Goal: Understand process/instructions: Learn how to perform a task or action

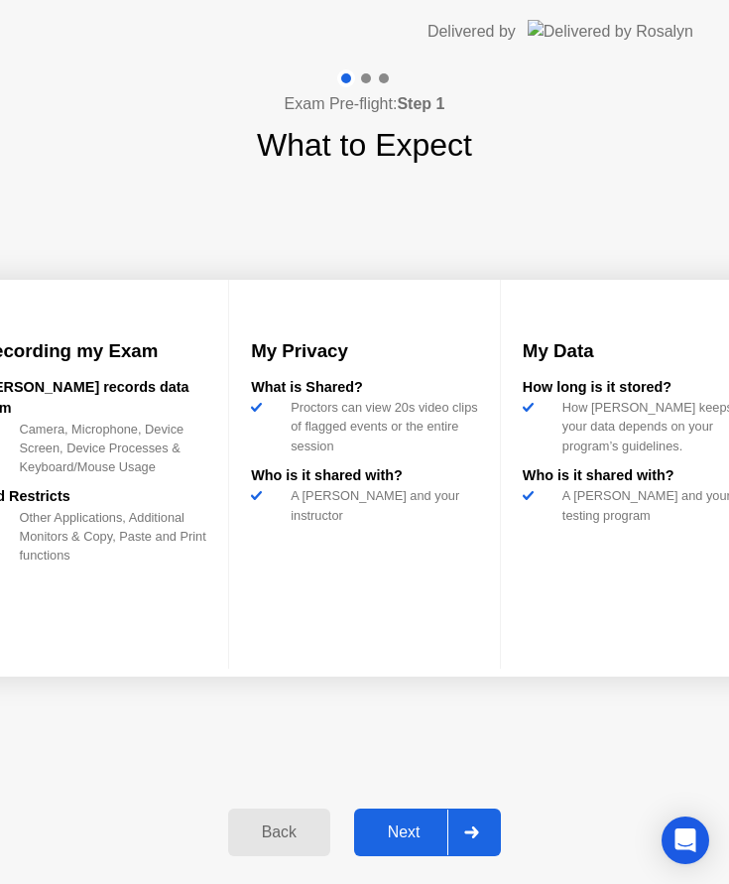
click at [415, 823] on div "Next" at bounding box center [404, 832] width 88 height 18
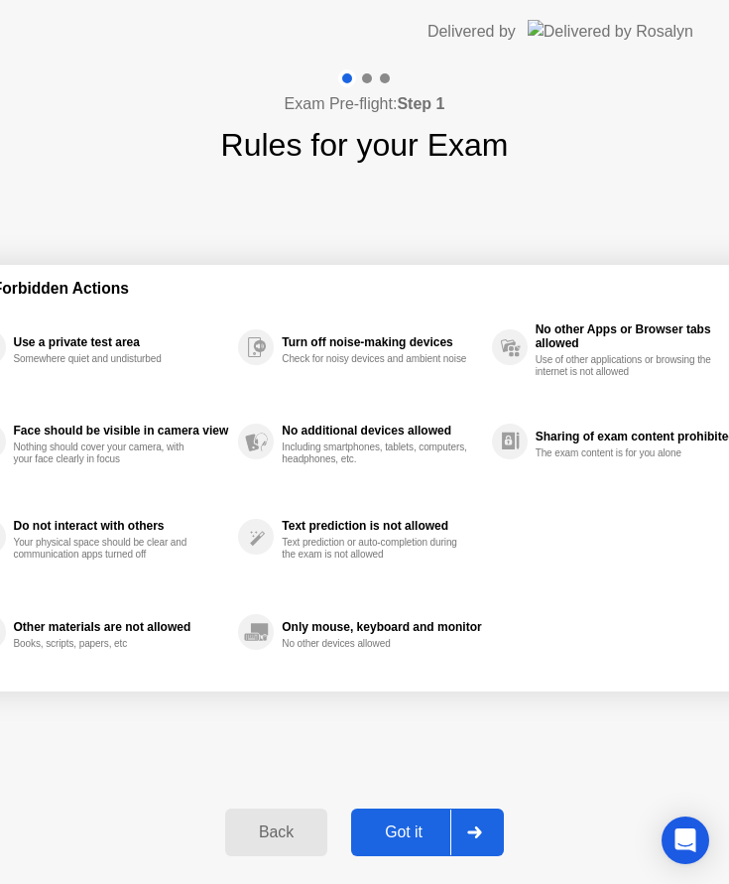
click at [405, 826] on div "Got it" at bounding box center [403, 832] width 93 height 18
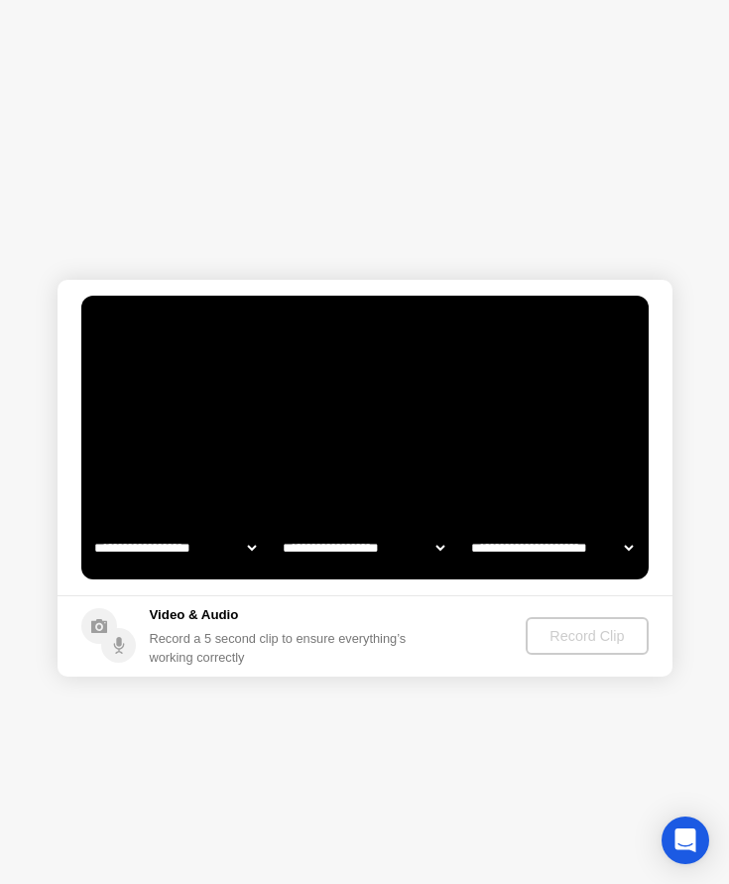
select select "**********"
select select "*******"
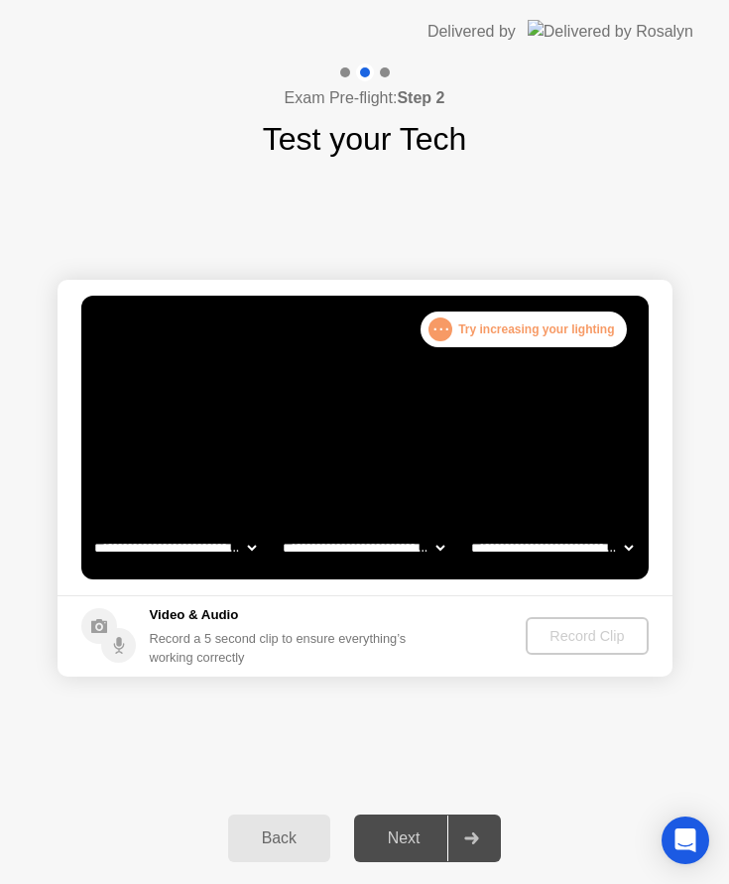
click at [441, 335] on div ". . ." at bounding box center [440, 329] width 24 height 24
click at [449, 325] on div ". . ." at bounding box center [440, 329] width 24 height 24
click at [325, 648] on div "Record a 5 second clip to ensure everything’s working correctly" at bounding box center [282, 648] width 265 height 38
click at [389, 847] on div "Next" at bounding box center [404, 838] width 88 height 18
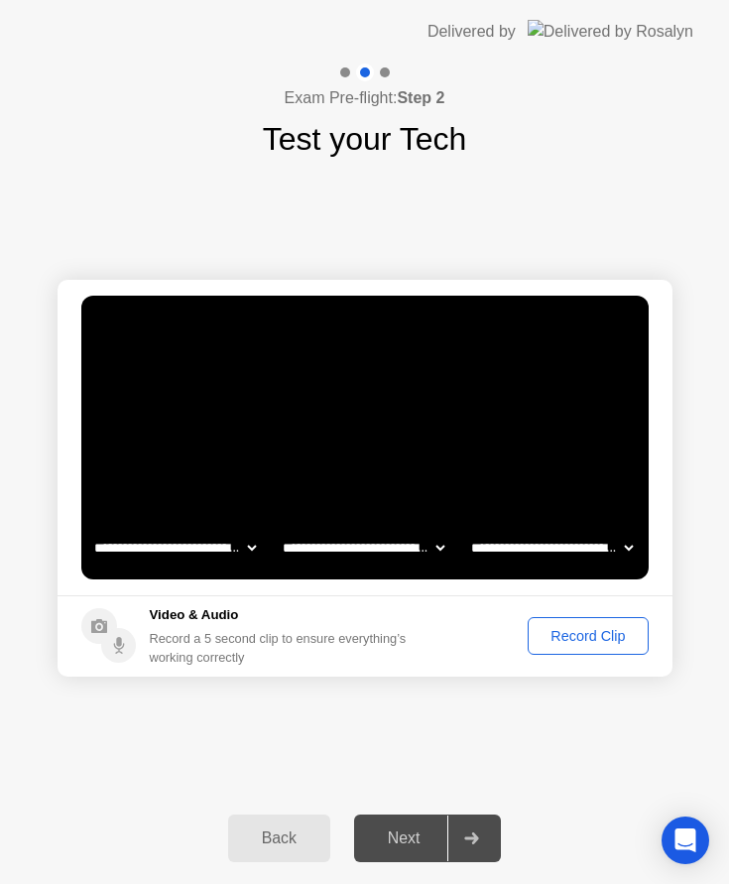
click at [497, 428] on video at bounding box center [364, 438] width 567 height 284
click at [543, 644] on div "Record Clip" at bounding box center [588, 636] width 106 height 16
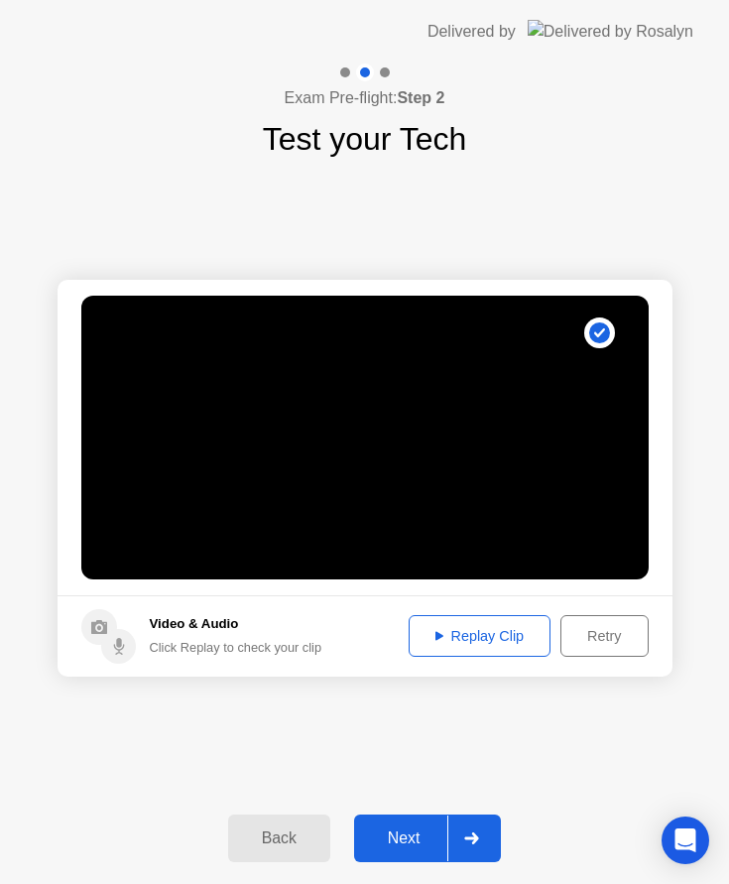
click at [417, 840] on div "Next" at bounding box center [404, 838] width 88 height 18
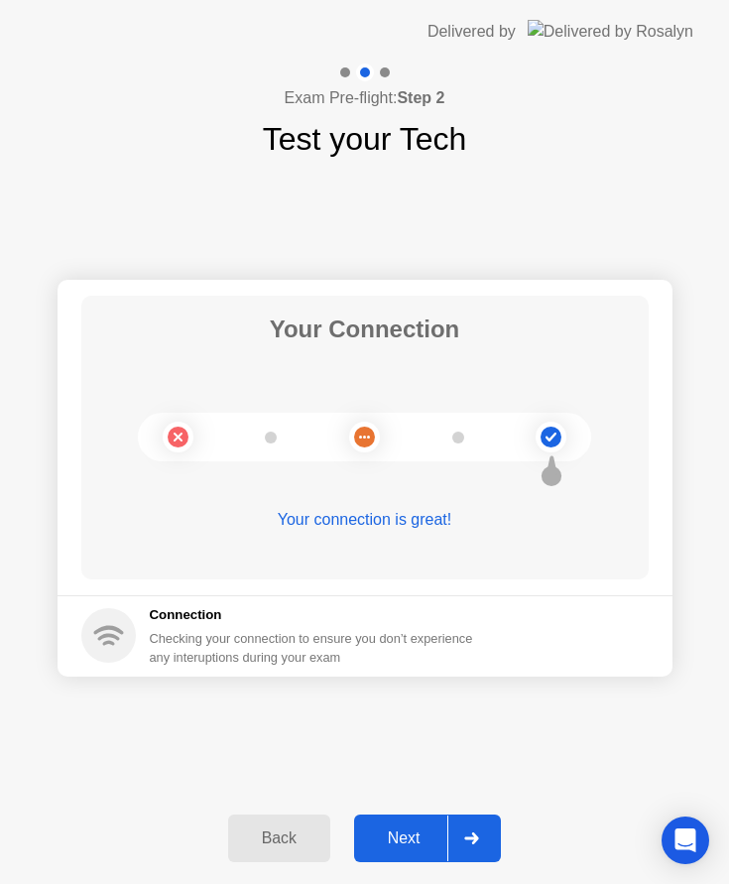
click at [415, 823] on button "Next" at bounding box center [428, 838] width 148 height 48
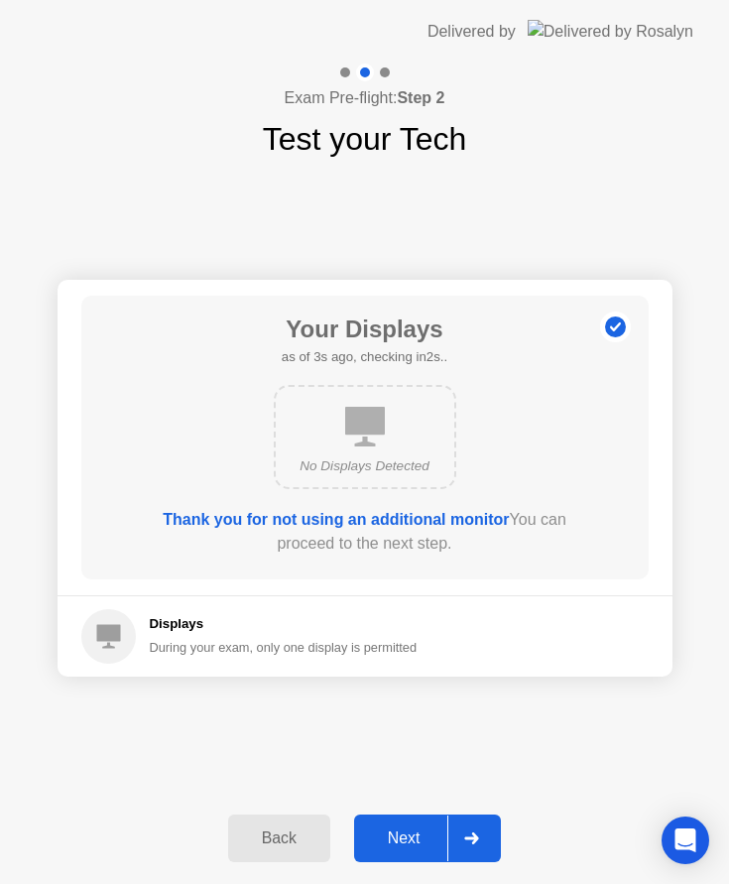
click at [394, 829] on div "Next" at bounding box center [404, 838] width 88 height 18
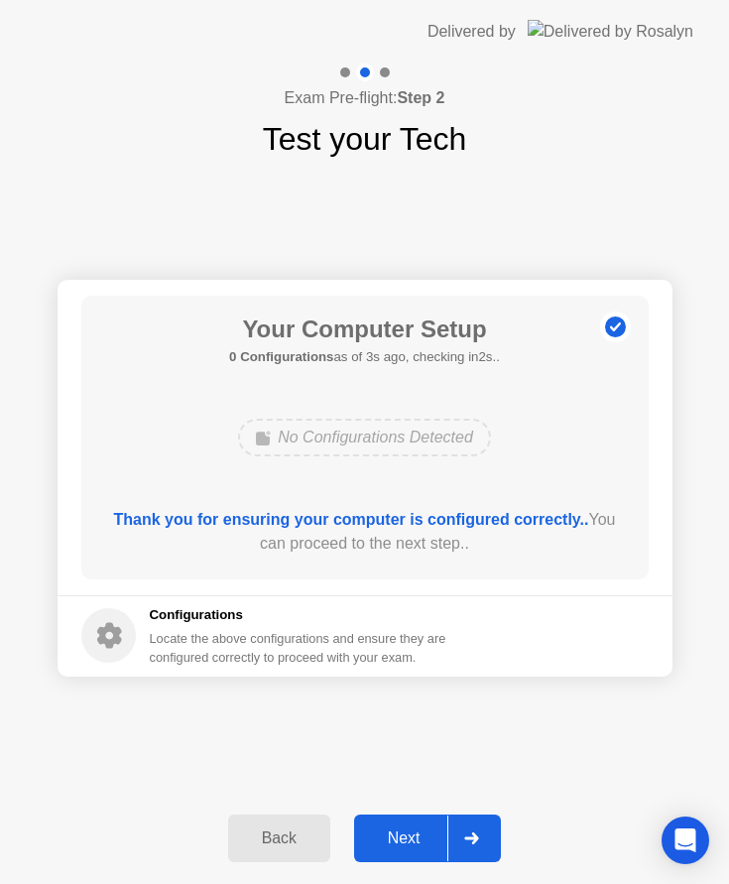
click at [394, 829] on div "Next" at bounding box center [404, 838] width 88 height 18
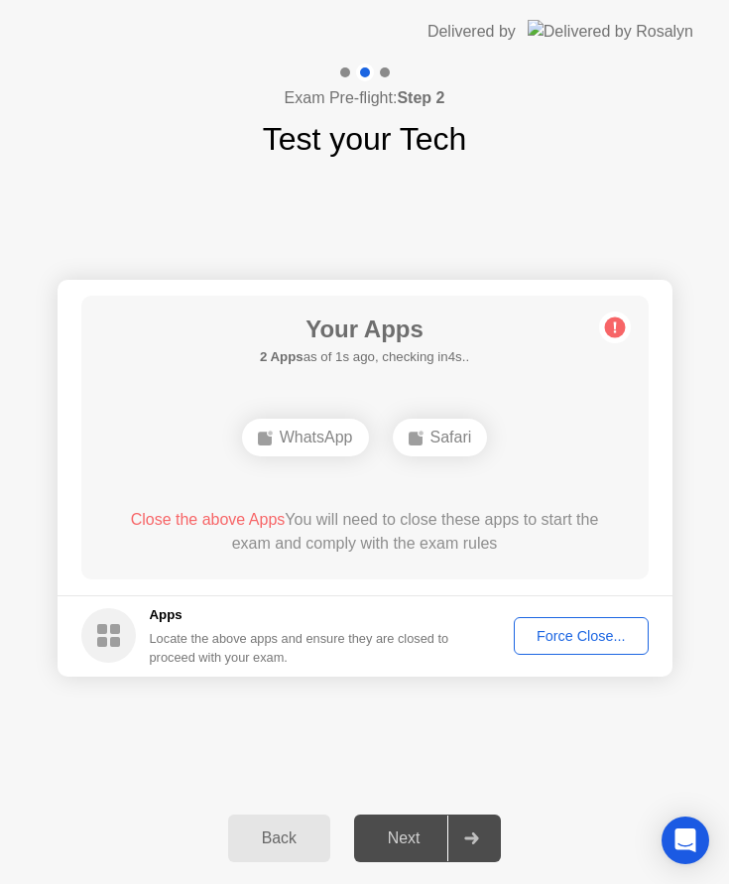
click at [419, 519] on div "Close the above Apps You will need to close these apps to start the exam and co…" at bounding box center [364, 532] width 511 height 48
click at [496, 535] on div "Close the above App You will need to close this app to start the exam and compl…" at bounding box center [364, 532] width 511 height 48
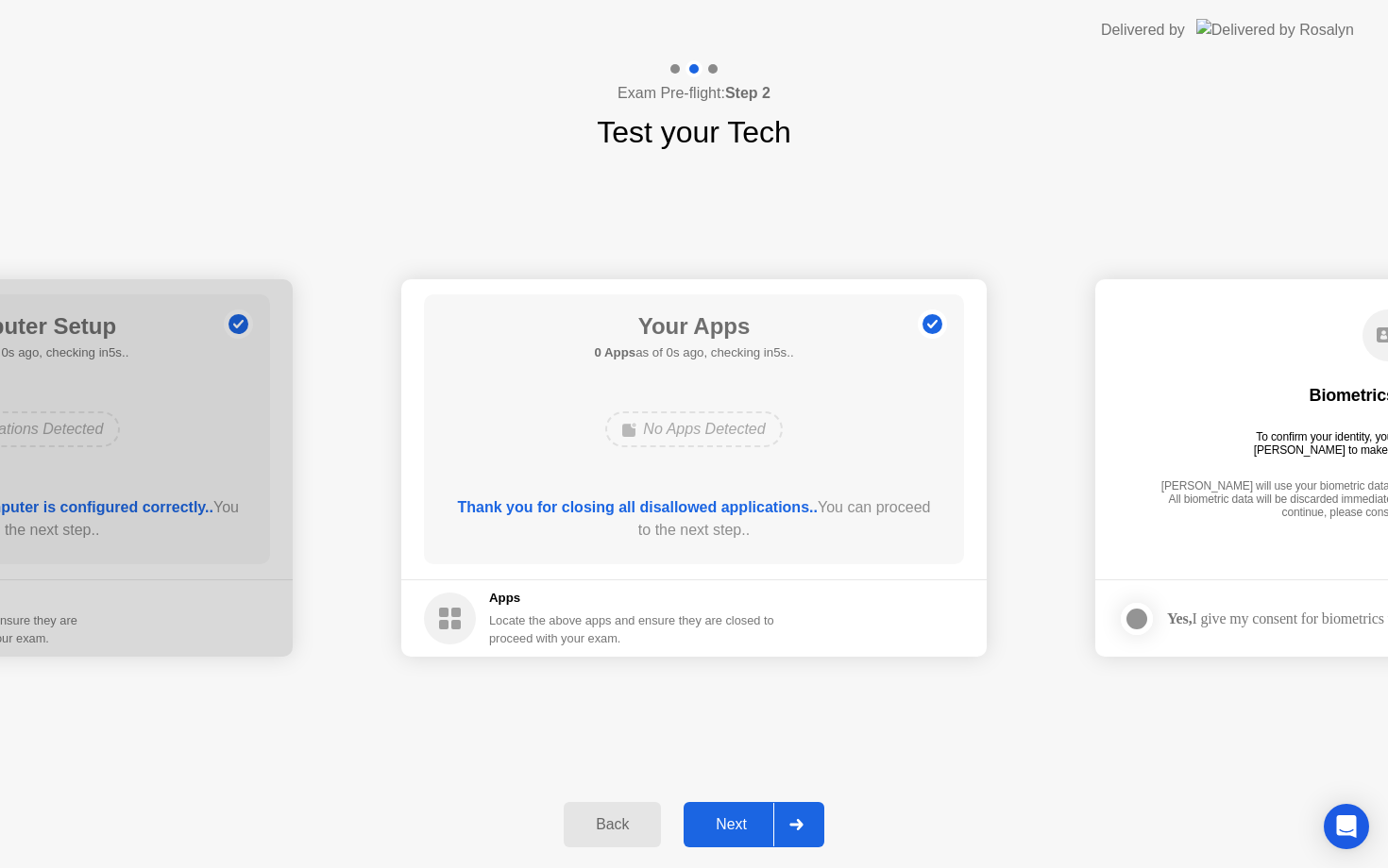
click at [585, 821] on div "Back" at bounding box center [612, 825] width 86 height 17
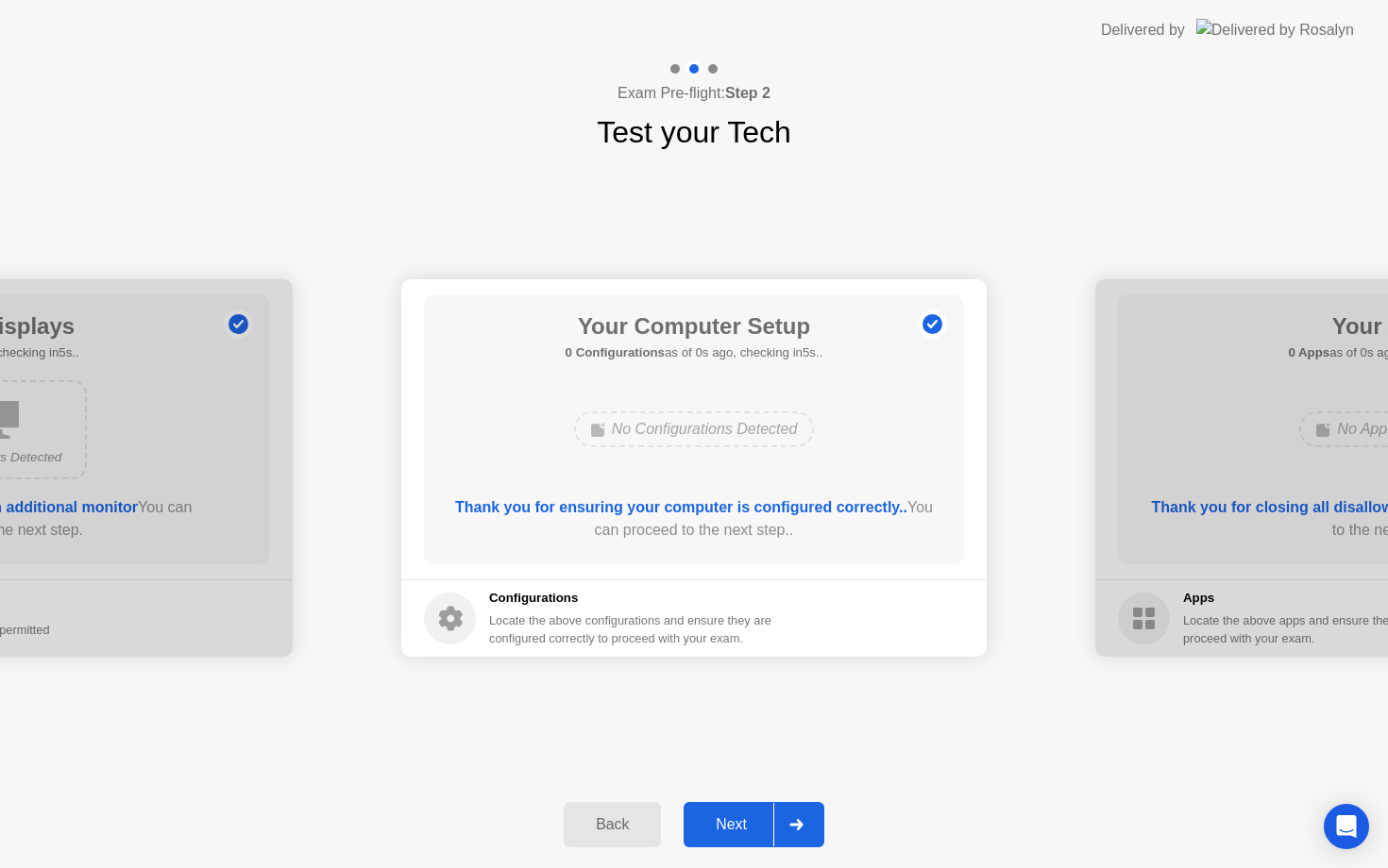
click at [625, 828] on div "Back" at bounding box center [612, 825] width 86 height 17
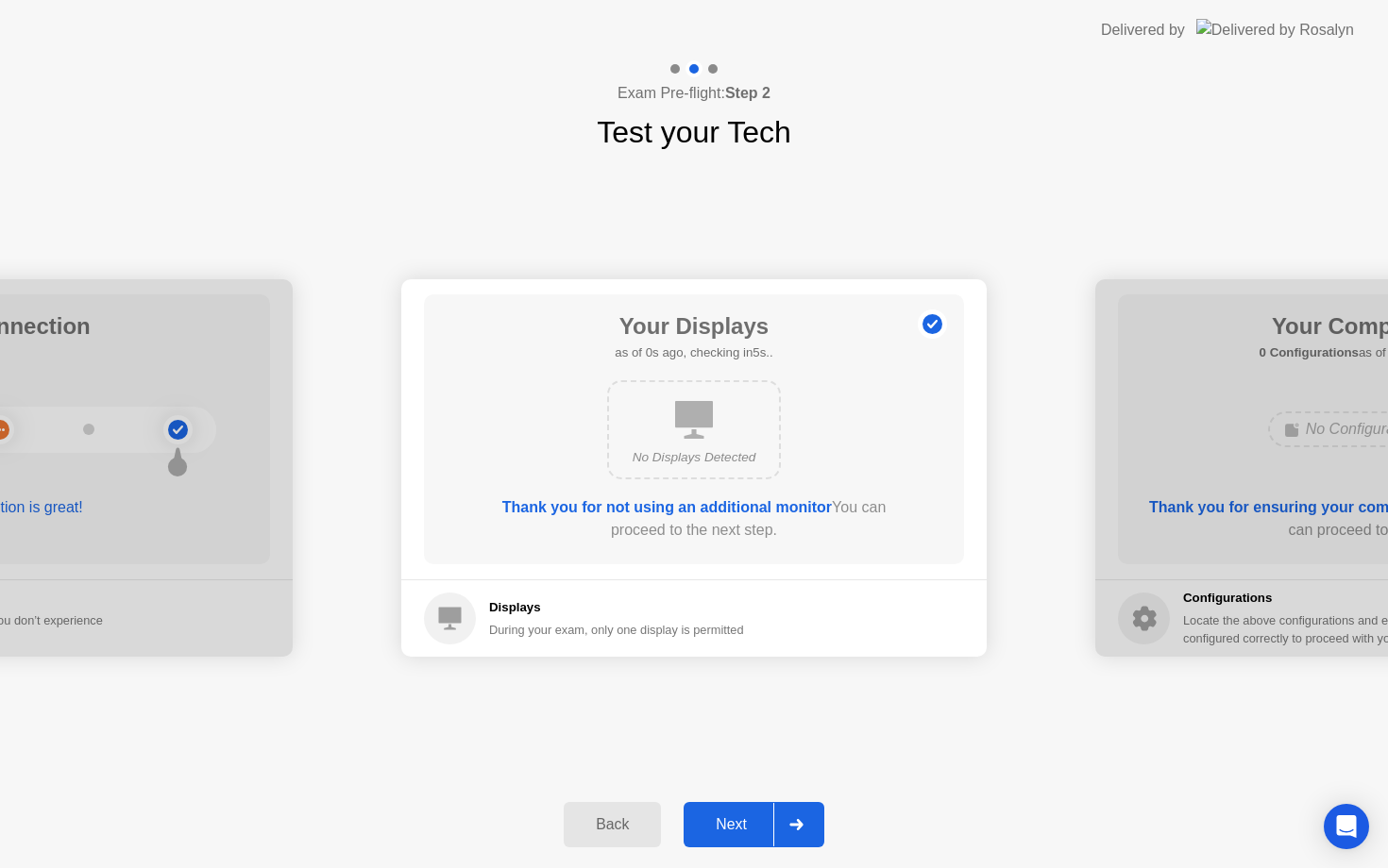
click at [625, 828] on div "Back" at bounding box center [612, 825] width 86 height 17
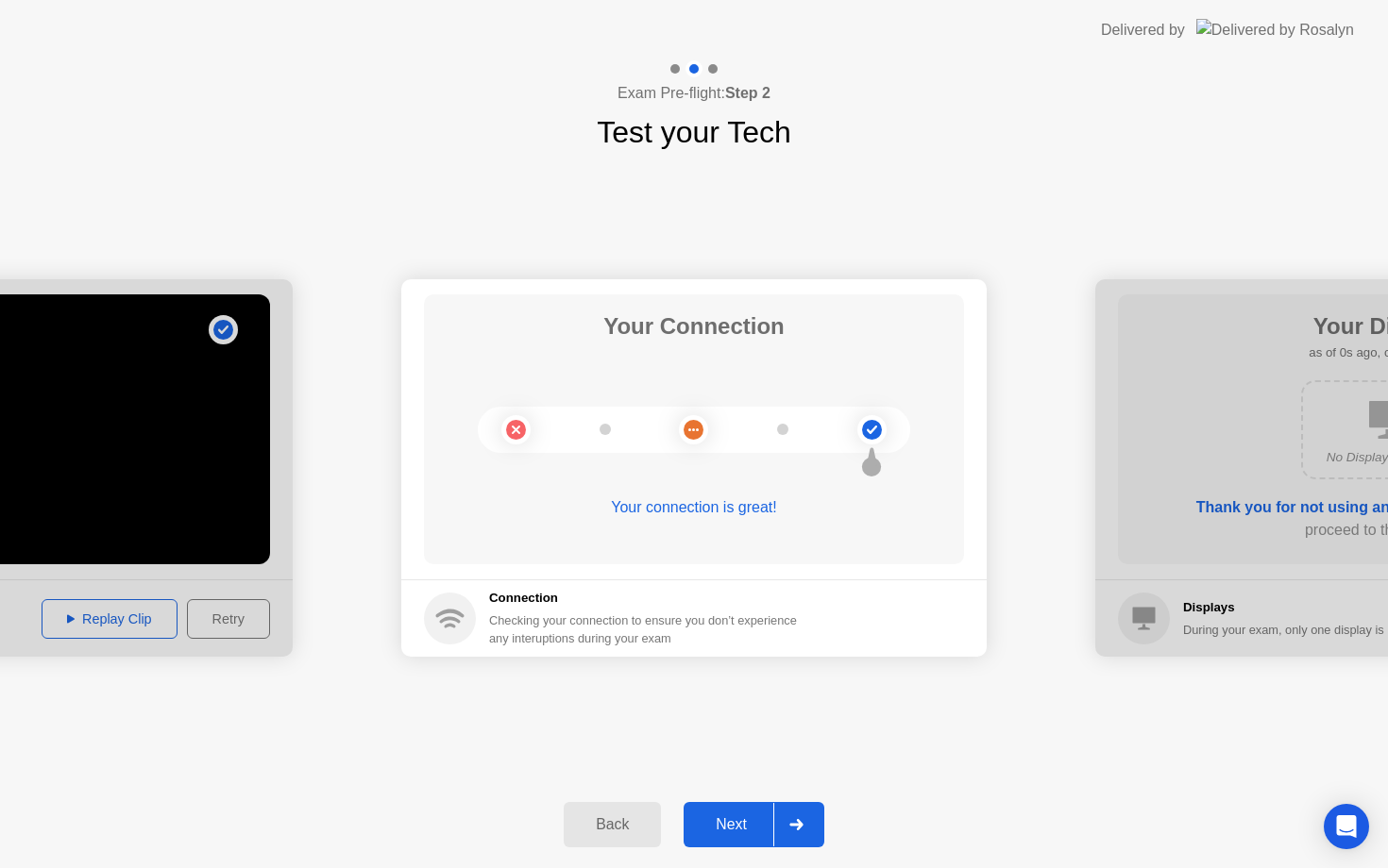
click at [625, 828] on div "Back" at bounding box center [612, 825] width 86 height 17
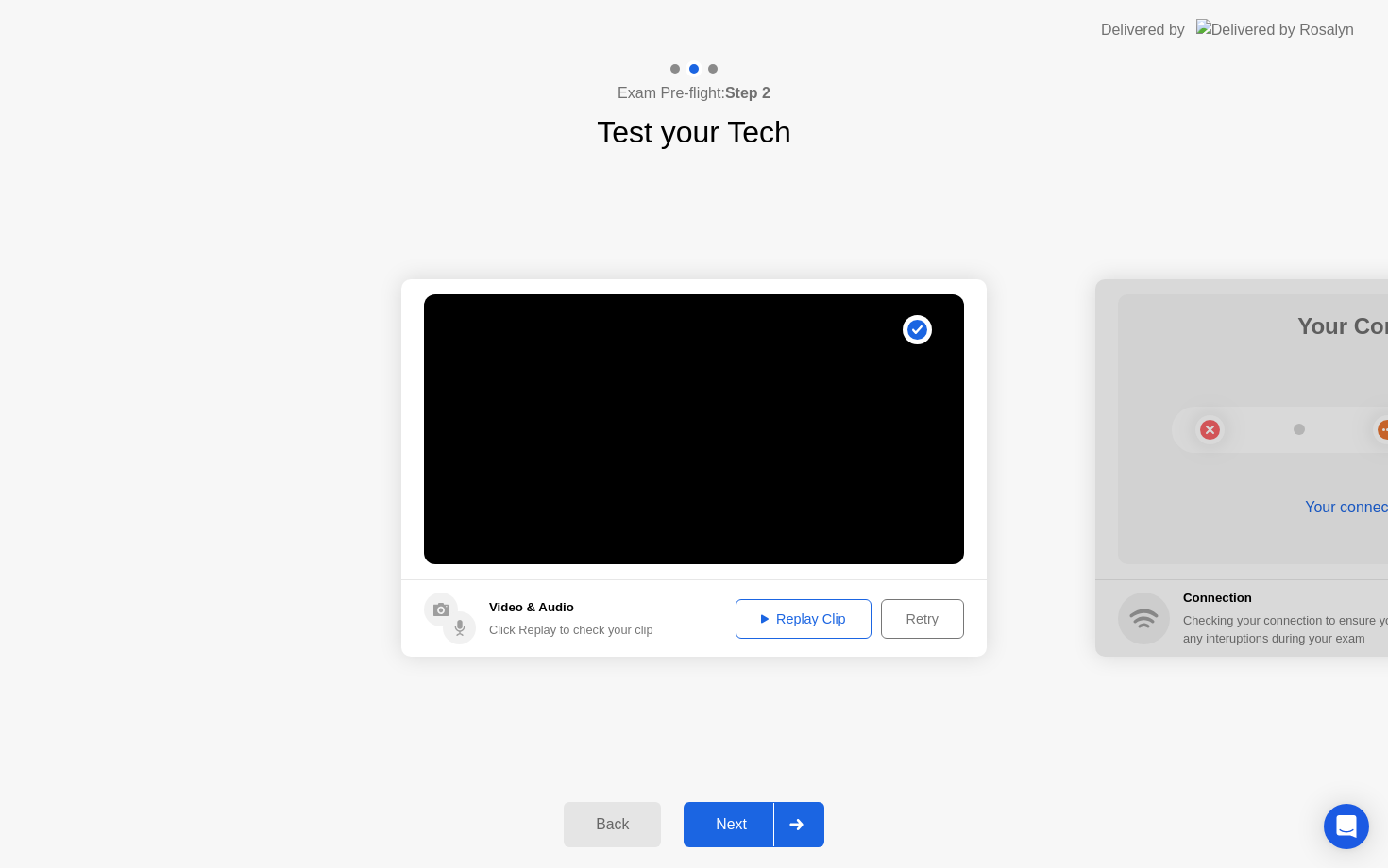
click at [764, 148] on h1 "Test your Tech" at bounding box center [694, 132] width 194 height 46
click at [795, 829] on icon at bounding box center [796, 825] width 14 height 11
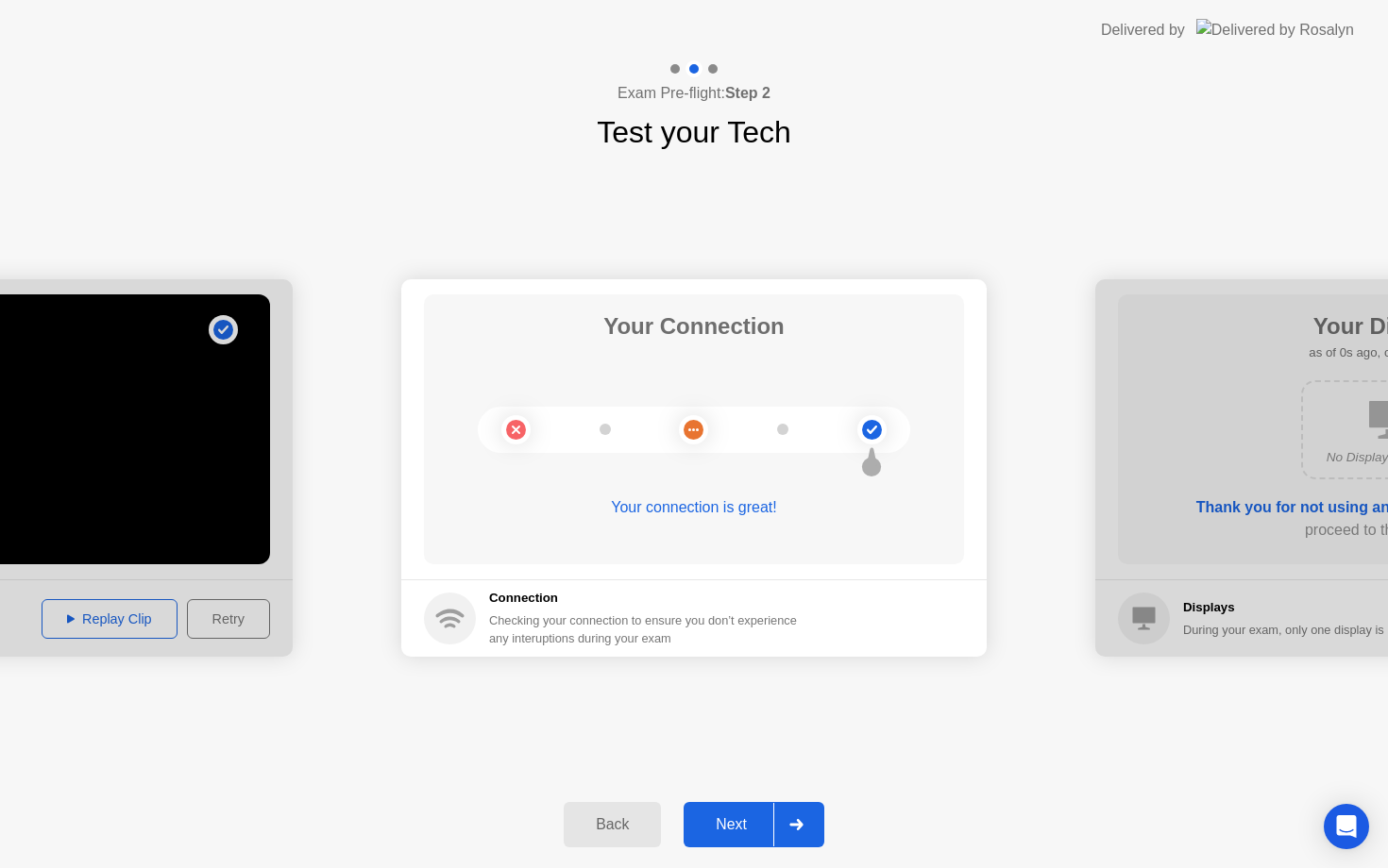
click at [795, 829] on icon at bounding box center [796, 825] width 14 height 11
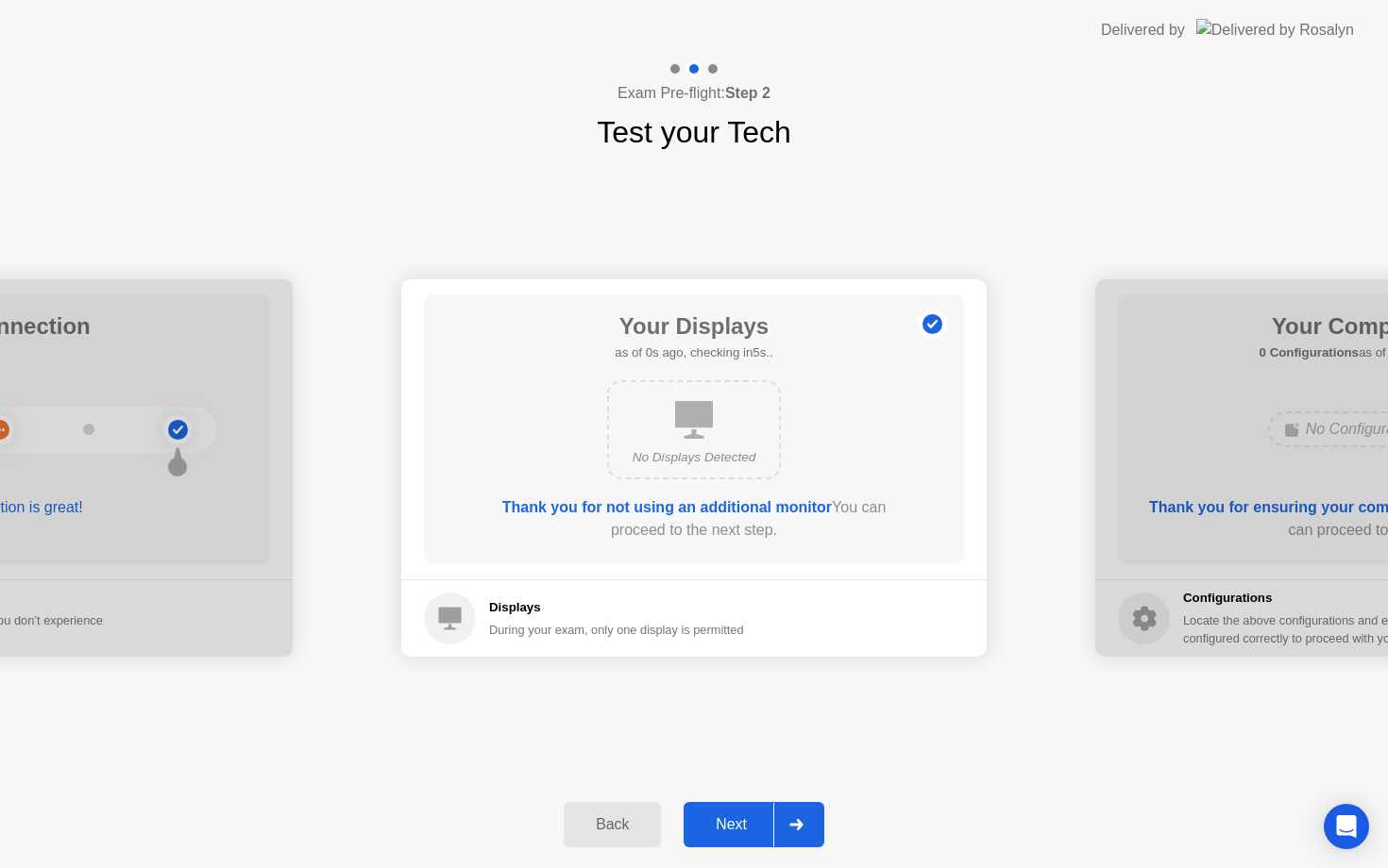
click at [795, 829] on icon at bounding box center [796, 825] width 14 height 11
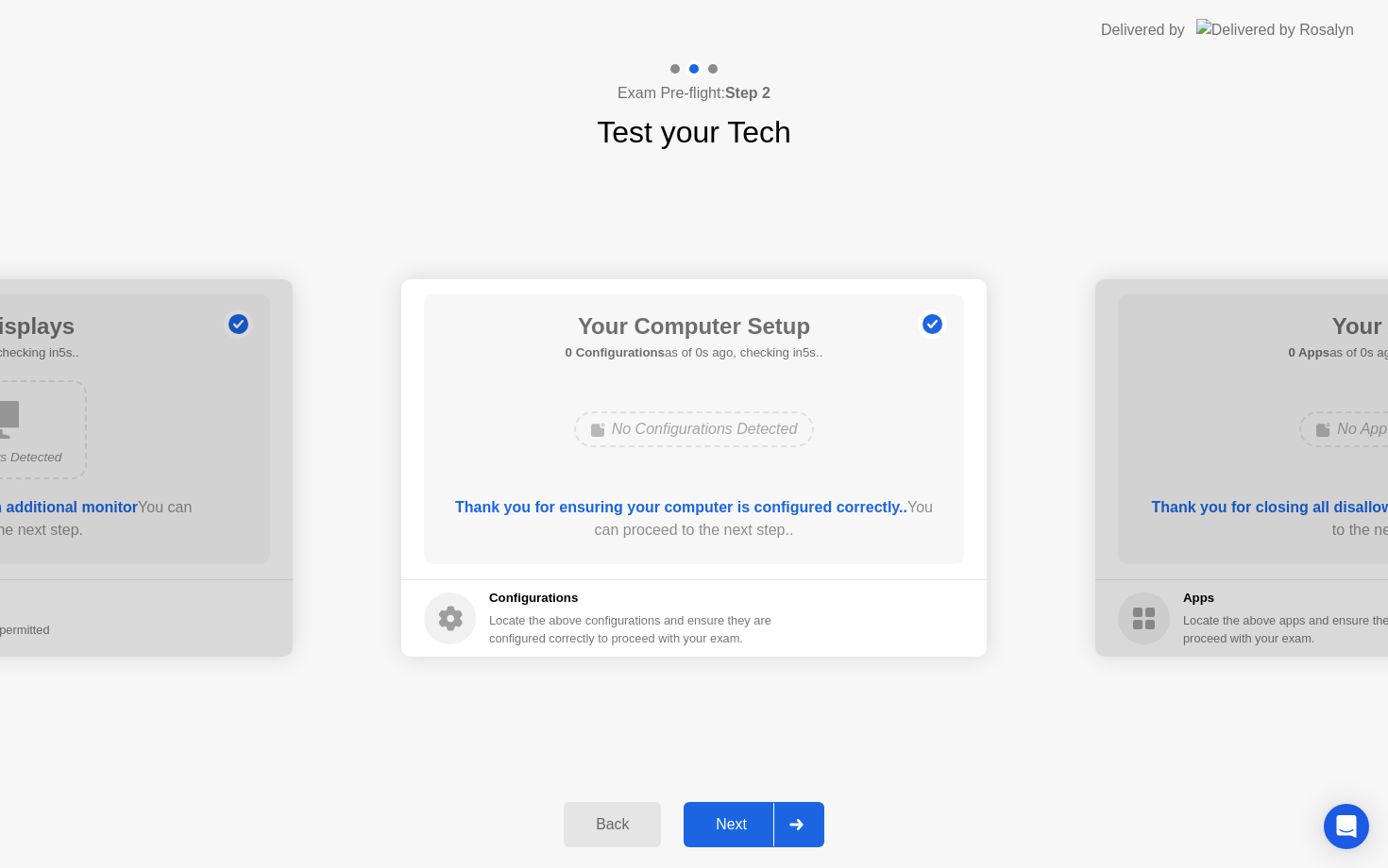
click at [795, 829] on icon at bounding box center [796, 825] width 14 height 11
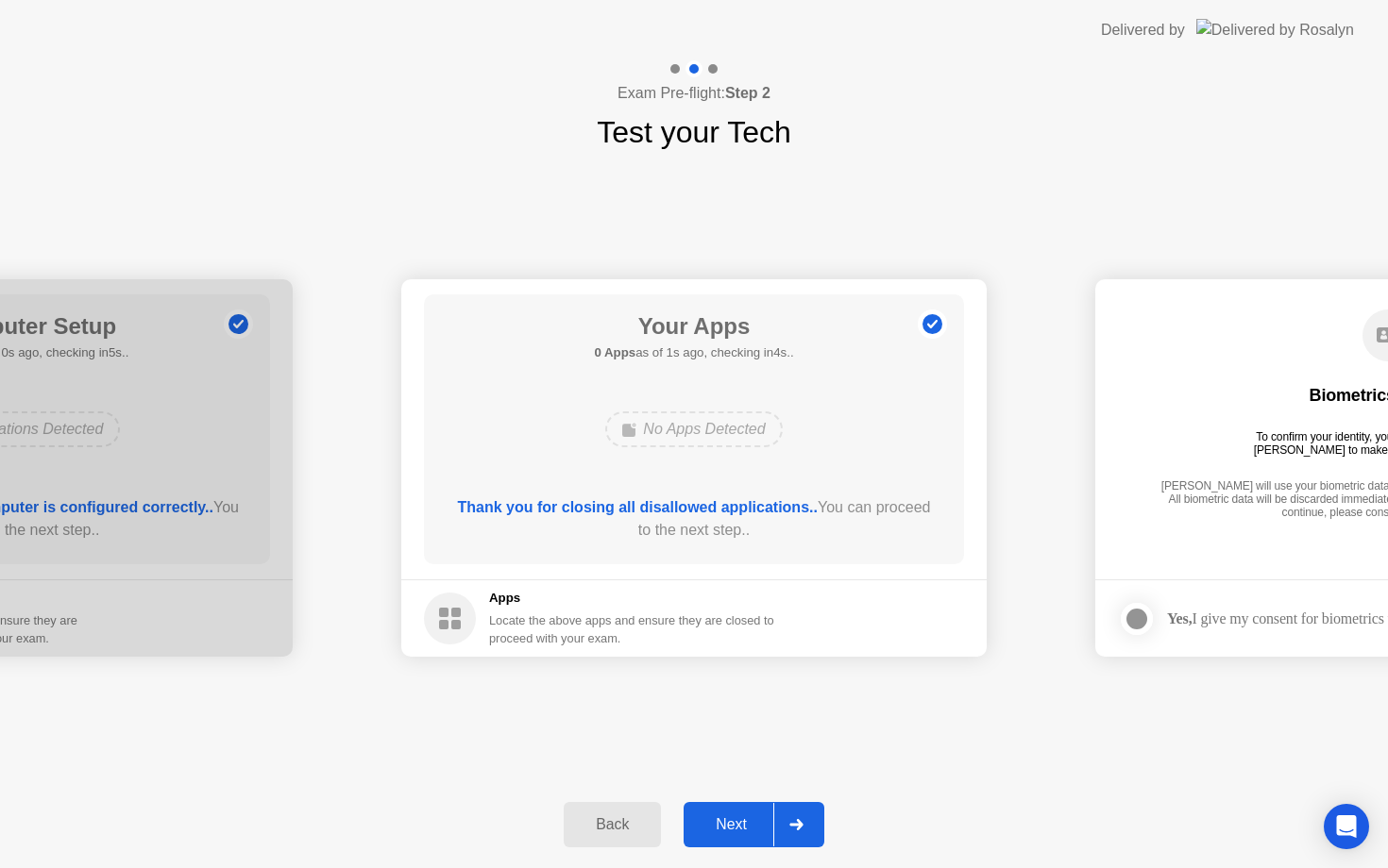
click at [795, 829] on icon at bounding box center [796, 825] width 14 height 11
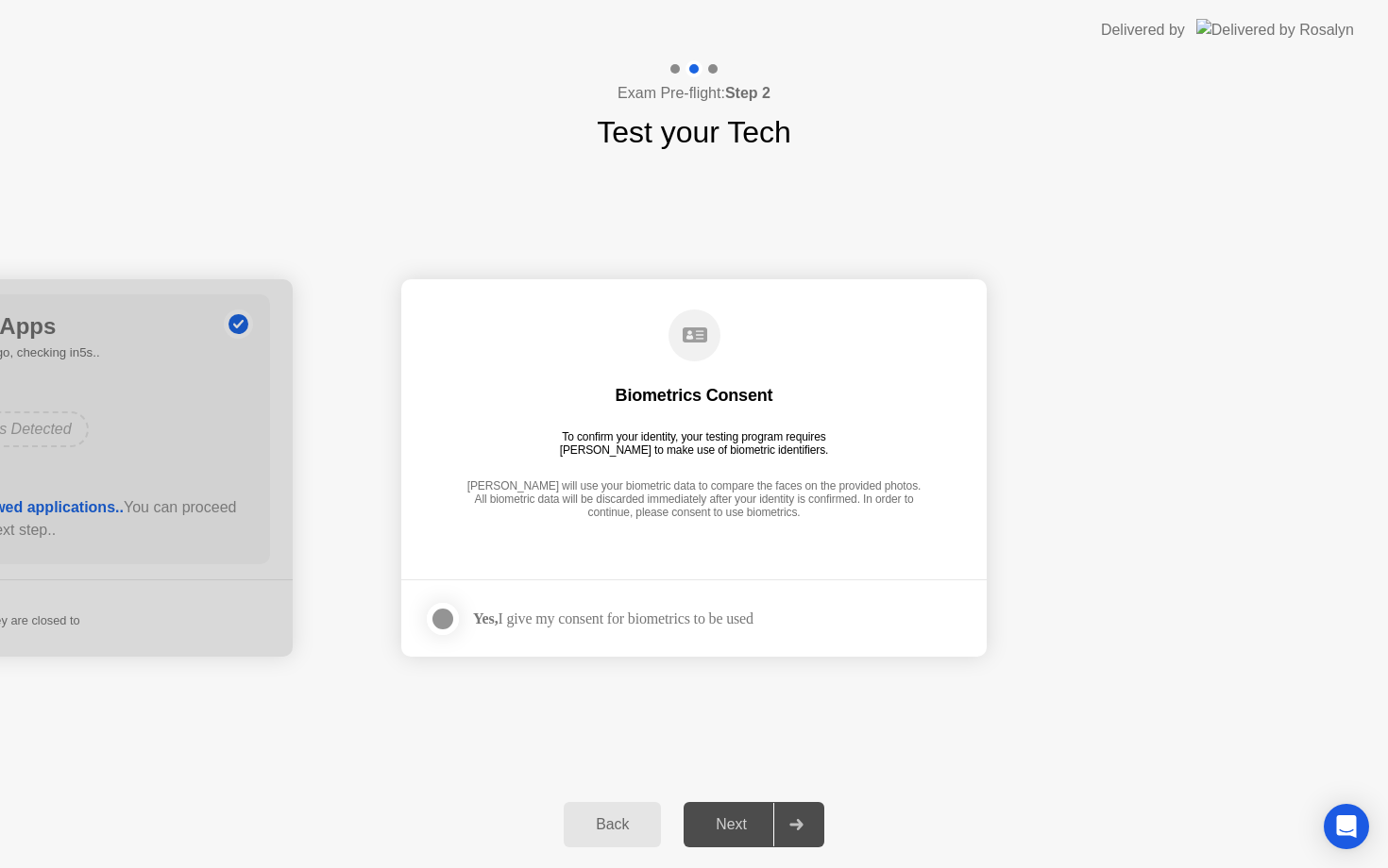
click at [582, 810] on button "Back" at bounding box center [612, 825] width 97 height 46
